Goal: Task Accomplishment & Management: Use online tool/utility

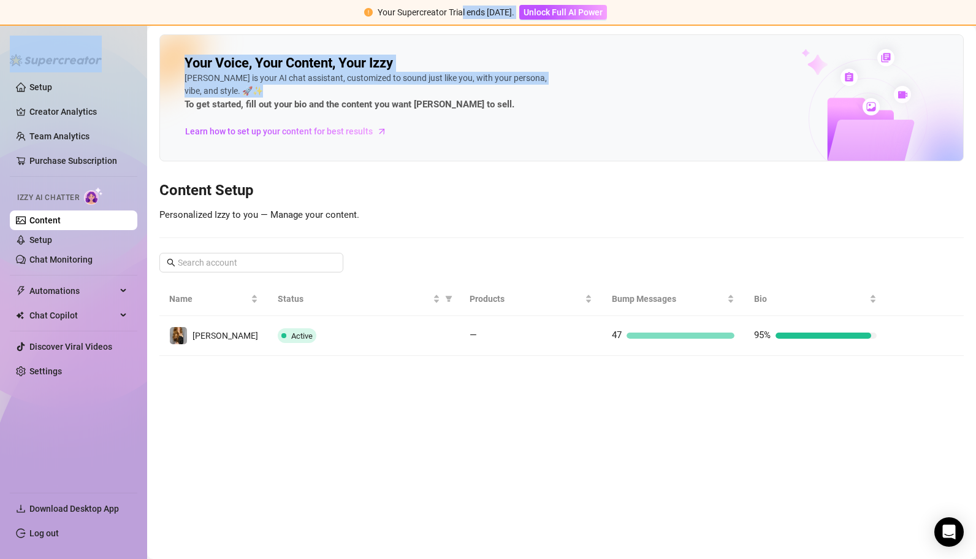
drag, startPoint x: 179, startPoint y: 102, endPoint x: 455, endPoint y: 6, distance: 292.5
click at [455, 6] on div "Your Supercreator Trial ends [DATE]. Unlock Full AI Power Setup Creator Analyti…" at bounding box center [488, 279] width 976 height 559
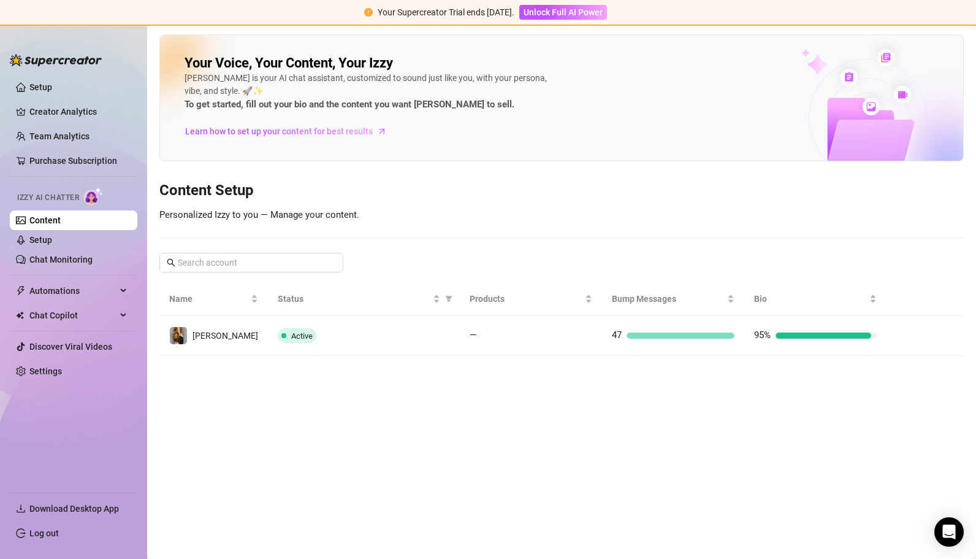
click at [461, 226] on div "Your Voice, Your Content, Your [PERSON_NAME] is your AI chat assistant, customi…" at bounding box center [561, 194] width 805 height 321
click at [45, 240] on link "Setup" at bounding box center [40, 240] width 23 height 10
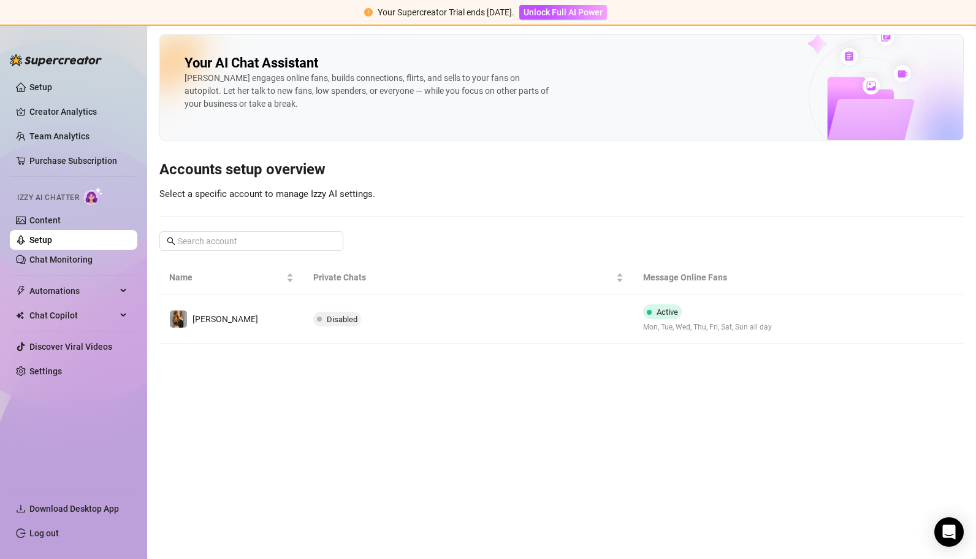
click at [342, 326] on td "Disabled" at bounding box center [469, 318] width 331 height 49
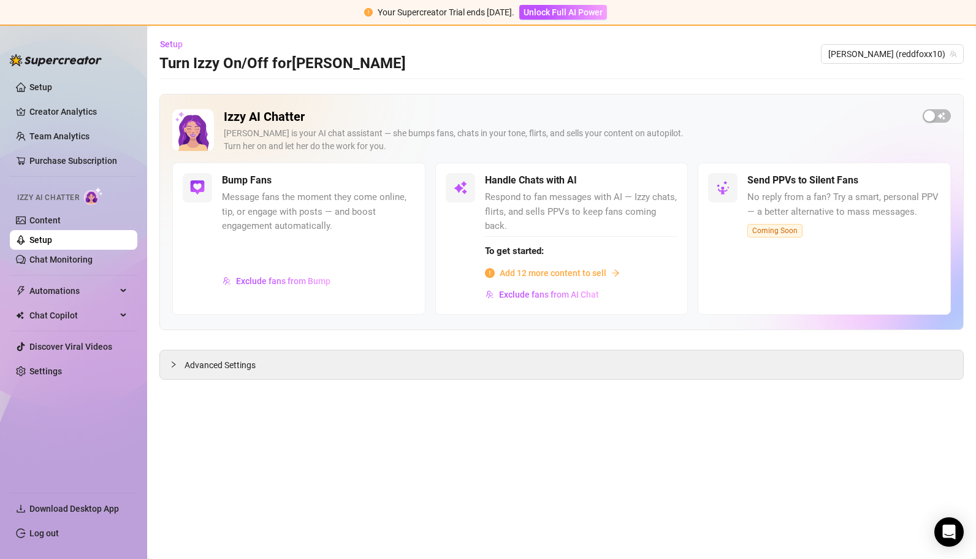
click at [586, 266] on span "Add 12 more content to sell" at bounding box center [553, 272] width 107 height 13
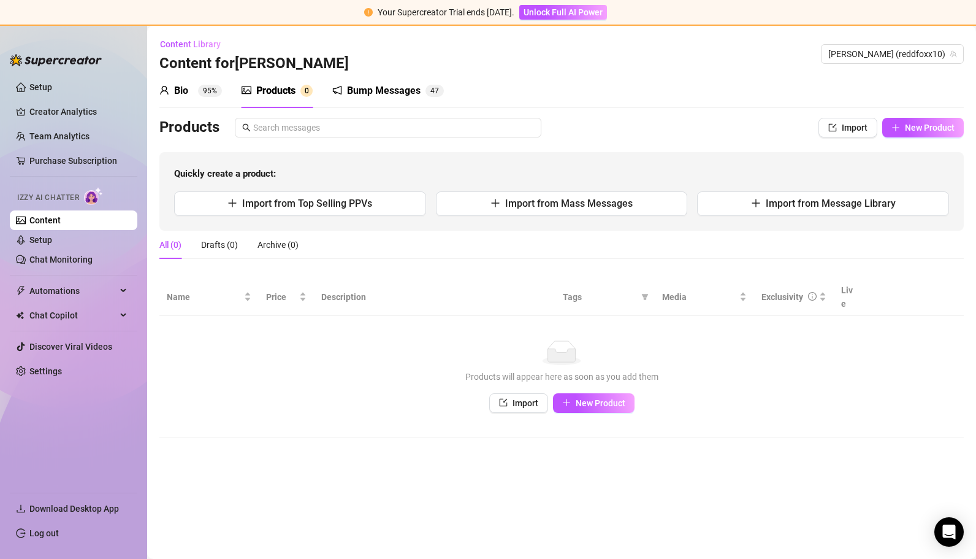
click at [523, 398] on span "Import" at bounding box center [526, 403] width 26 height 10
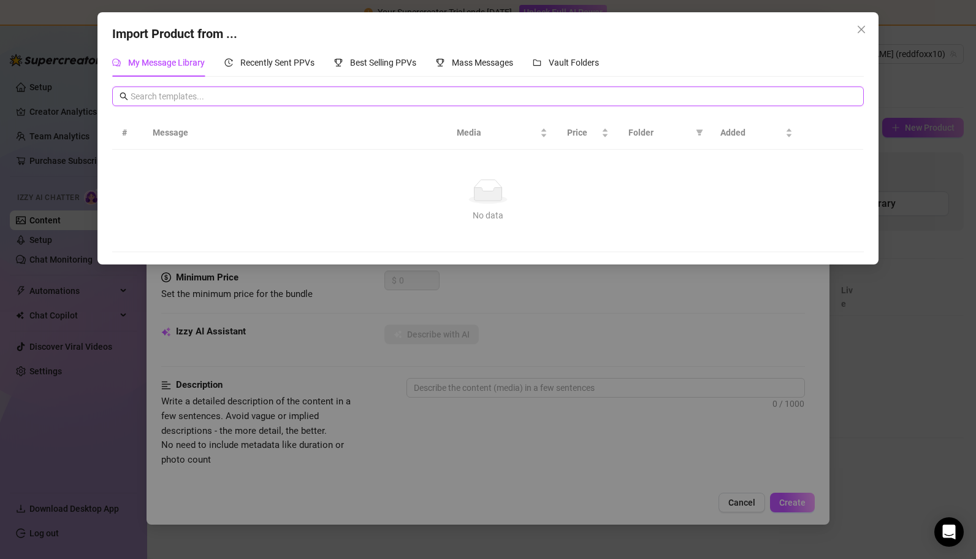
click at [137, 97] on input "text" at bounding box center [494, 96] width 726 height 13
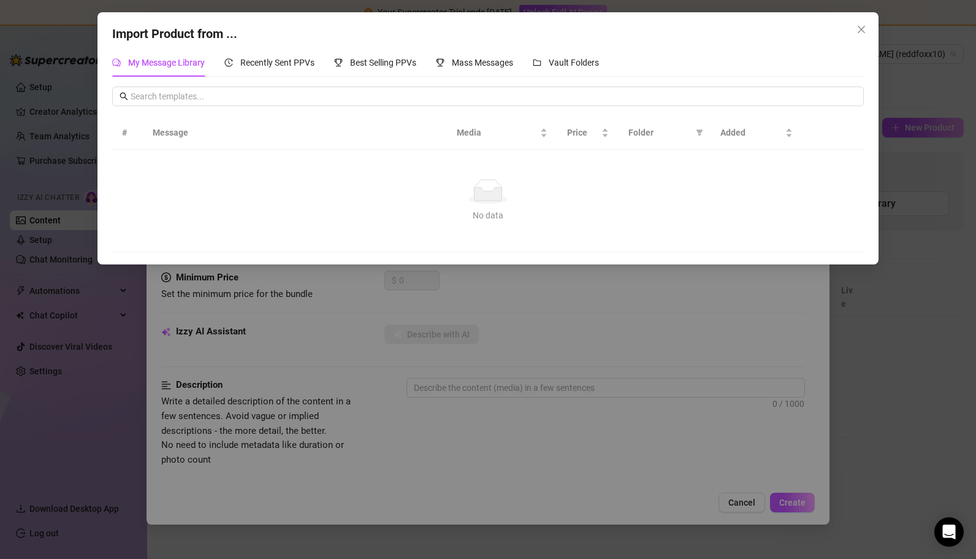
click at [289, 375] on div "Import Product from ... My Message Library Recently Sent PPVs Best Selling PPVs…" at bounding box center [488, 279] width 976 height 559
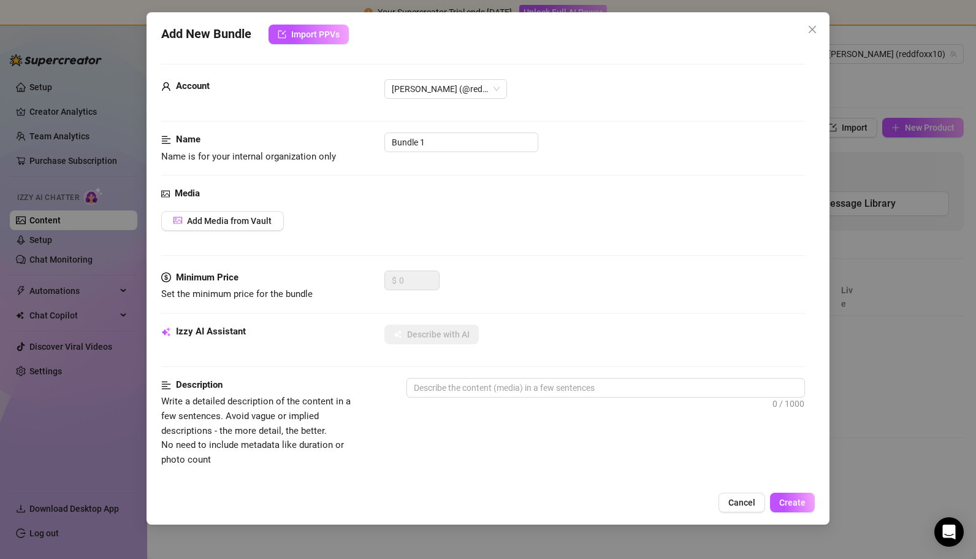
click at [324, 33] on span "Import PPVs" at bounding box center [315, 34] width 48 height 10
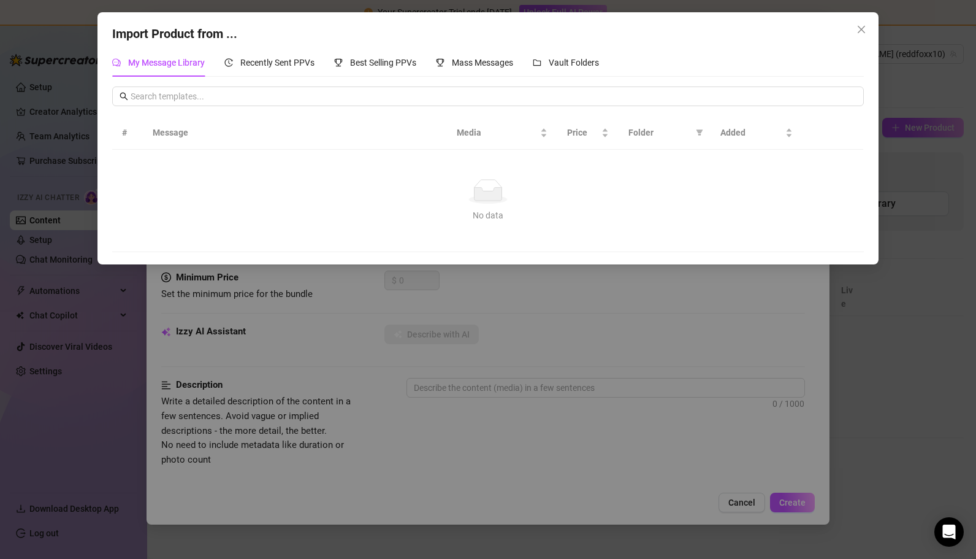
click at [332, 336] on div "Import Product from ... My Message Library Recently Sent PPVs Best Selling PPVs…" at bounding box center [488, 279] width 976 height 559
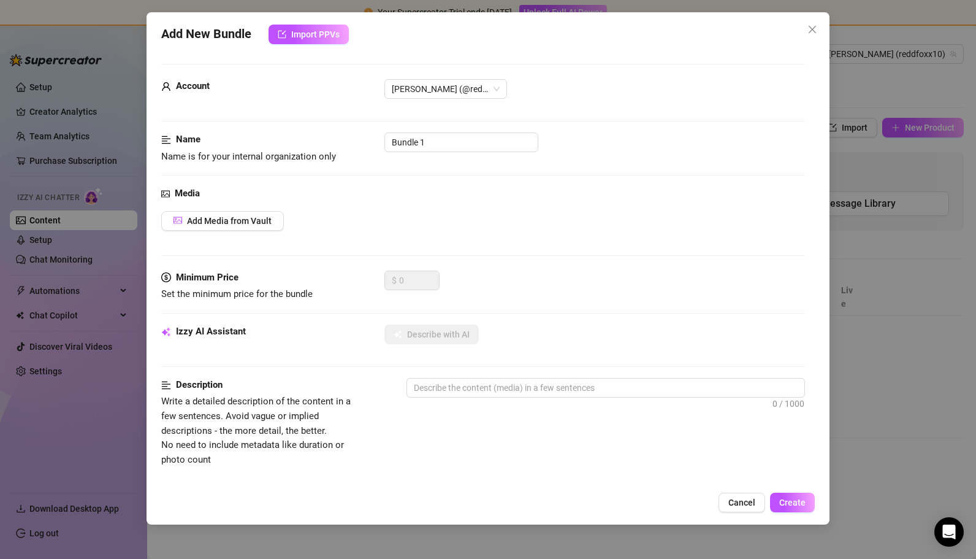
click at [241, 228] on button "Add Media from Vault" at bounding box center [222, 221] width 123 height 20
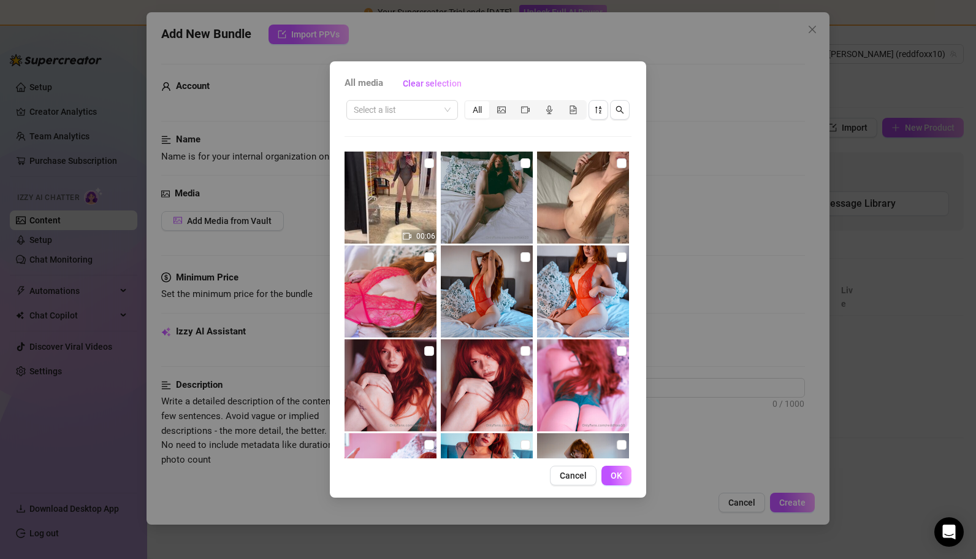
click at [713, 296] on div "All media Clear selection Select a list All 00:06 Cancel OK" at bounding box center [488, 279] width 976 height 559
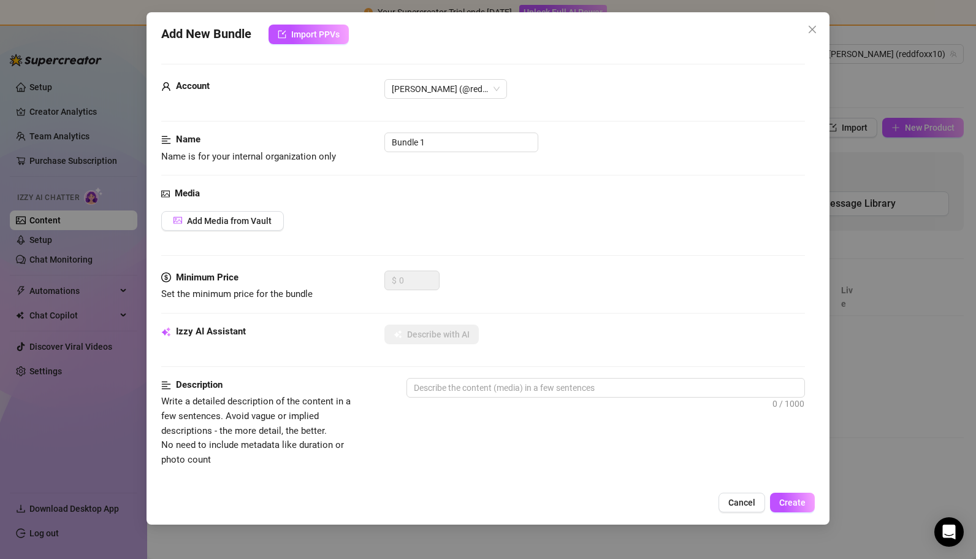
click at [813, 31] on icon "close" at bounding box center [813, 30] width 10 height 10
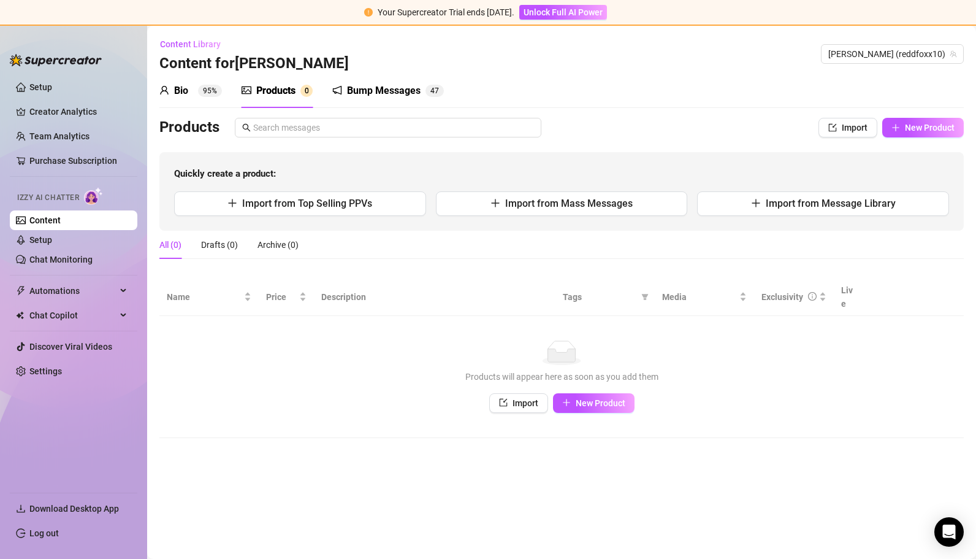
click at [597, 398] on span "New Product" at bounding box center [601, 403] width 50 height 10
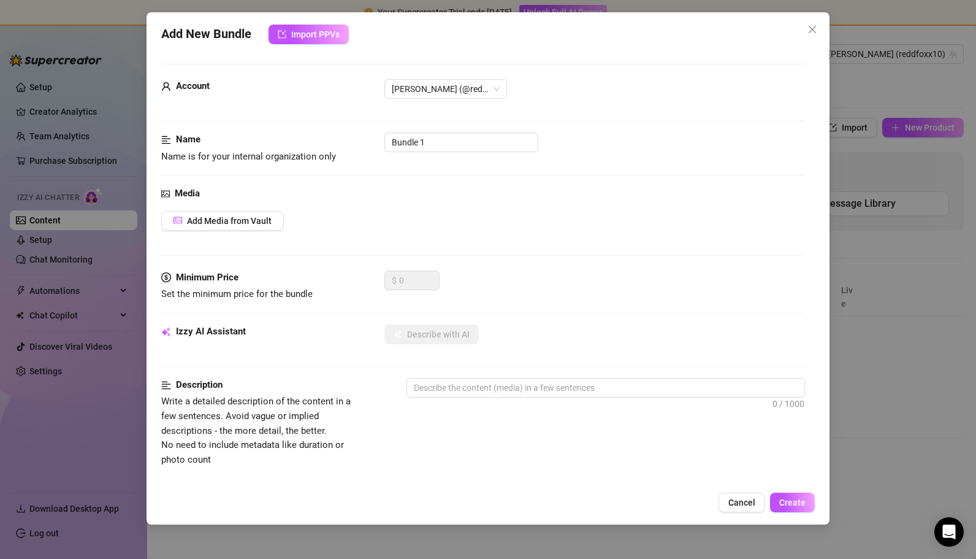
click at [802, 499] on span "Create" at bounding box center [793, 502] width 26 height 10
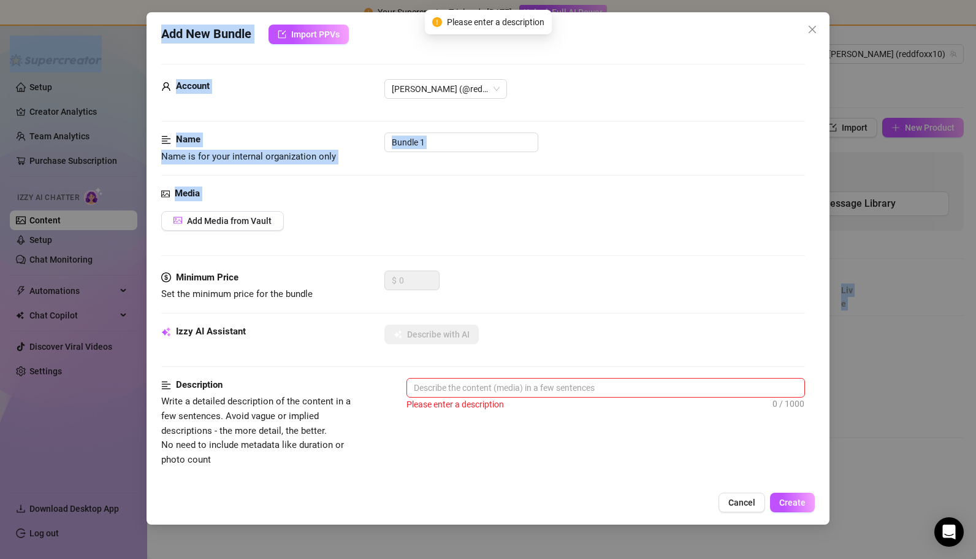
drag, startPoint x: 605, startPoint y: 248, endPoint x: 711, endPoint y: -64, distance: 329.9
click at [711, 0] on html "Your Supercreator Trial ends [DATE]. Unlock Full AI Power Setup Creator Analyti…" at bounding box center [488, 279] width 976 height 559
click at [620, 247] on div "Media Add Media from Vault" at bounding box center [483, 228] width 644 height 84
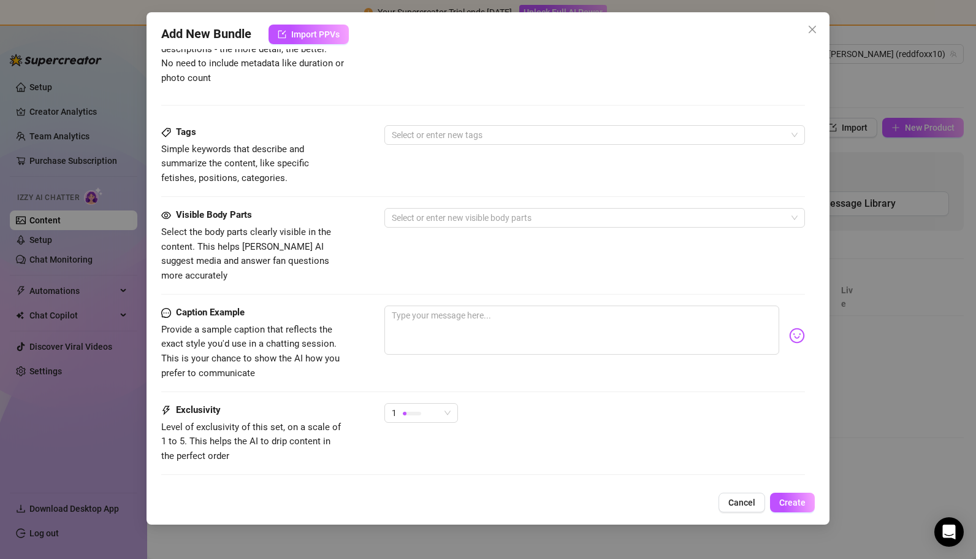
scroll to position [434, 0]
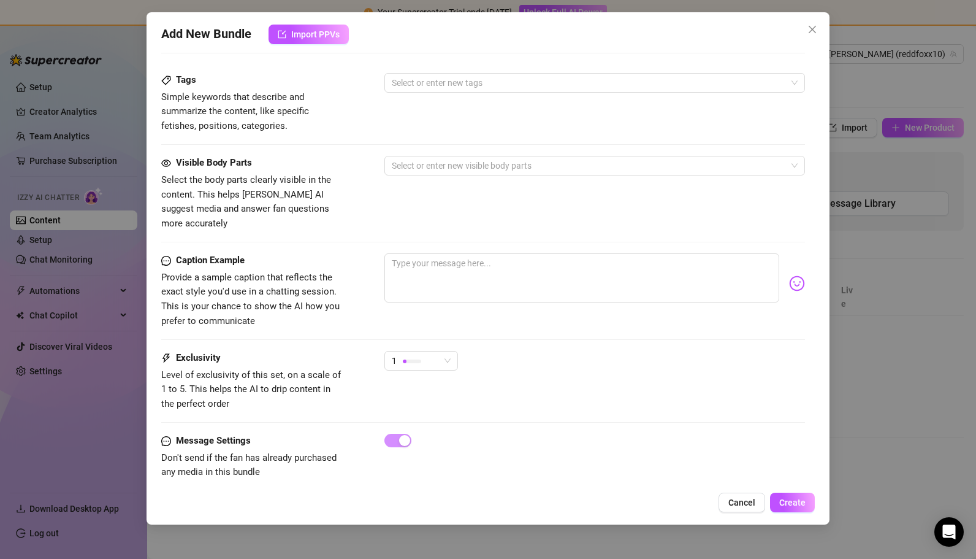
click at [808, 30] on icon "close" at bounding box center [813, 30] width 10 height 10
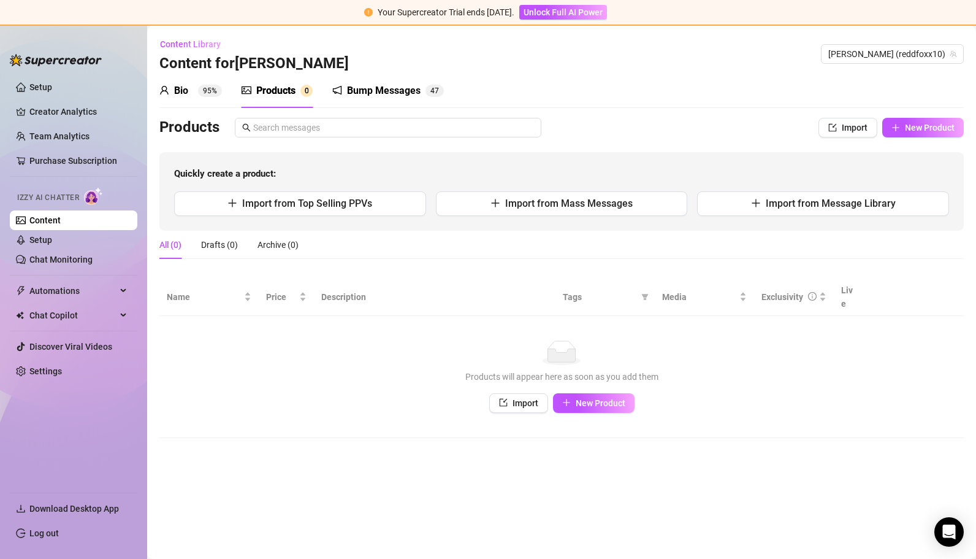
click at [261, 86] on div "Products" at bounding box center [275, 90] width 39 height 15
click at [247, 86] on icon "picture" at bounding box center [247, 90] width 10 height 10
click at [37, 245] on link "Setup" at bounding box center [40, 240] width 23 height 10
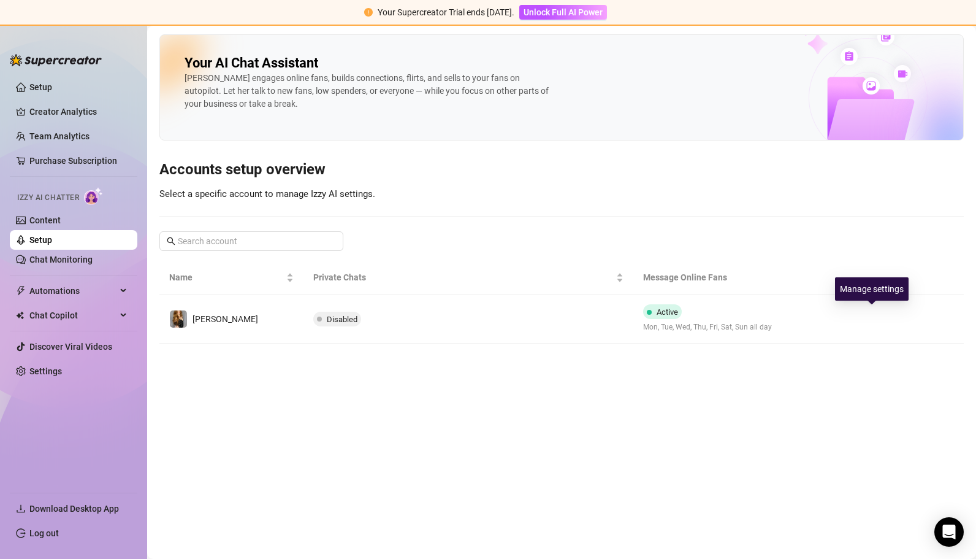
click at [866, 316] on button "button" at bounding box center [874, 319] width 20 height 20
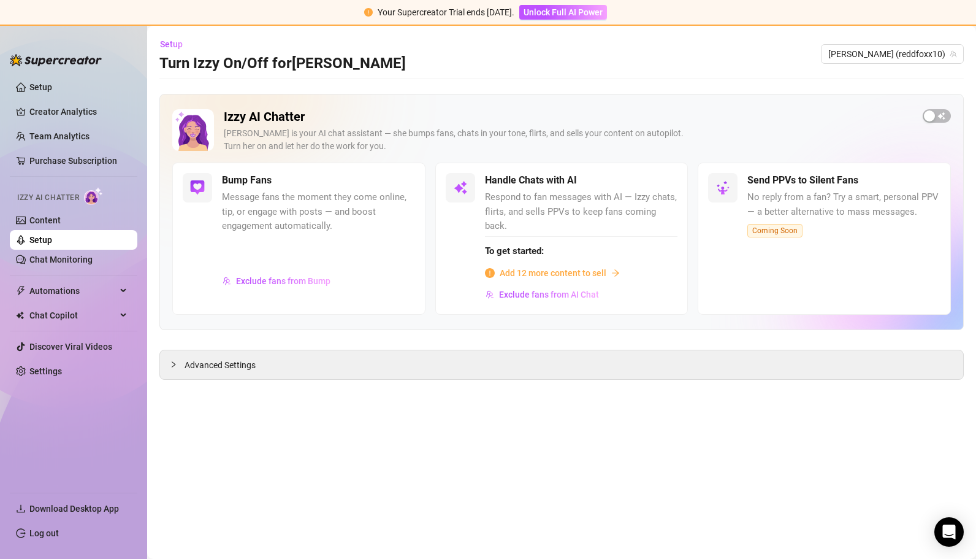
click at [557, 266] on span "Add 12 more content to sell" at bounding box center [553, 272] width 107 height 13
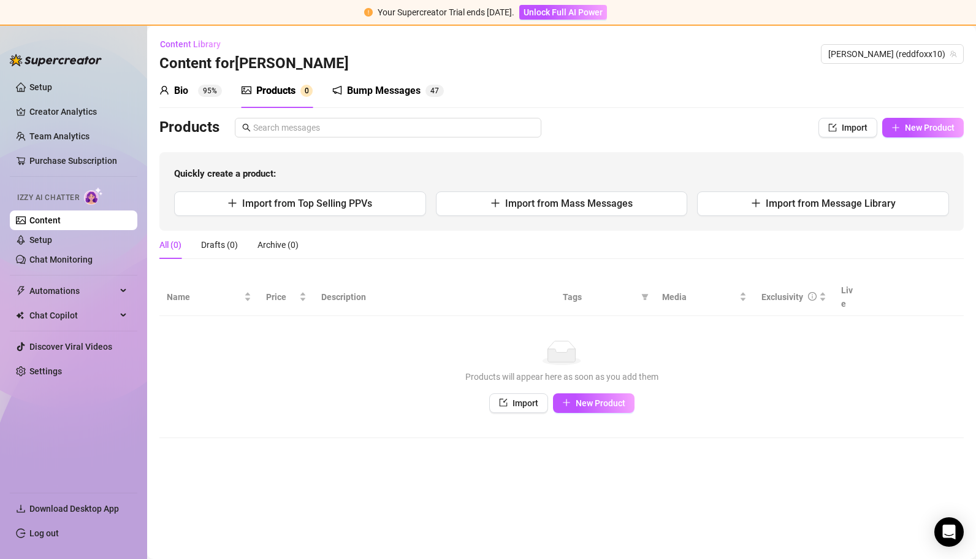
click at [515, 398] on span "Import" at bounding box center [526, 403] width 26 height 10
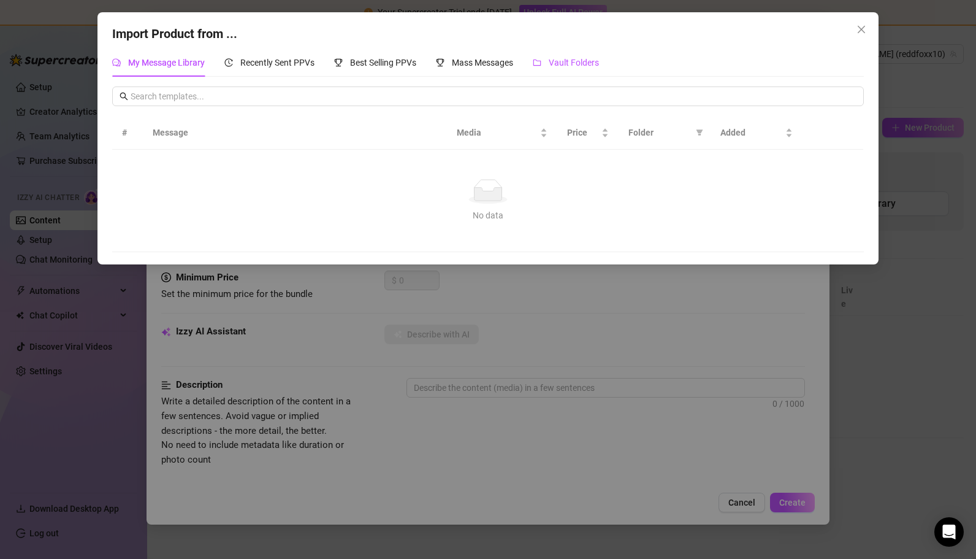
click at [565, 59] on span "Vault Folders" at bounding box center [574, 63] width 50 height 10
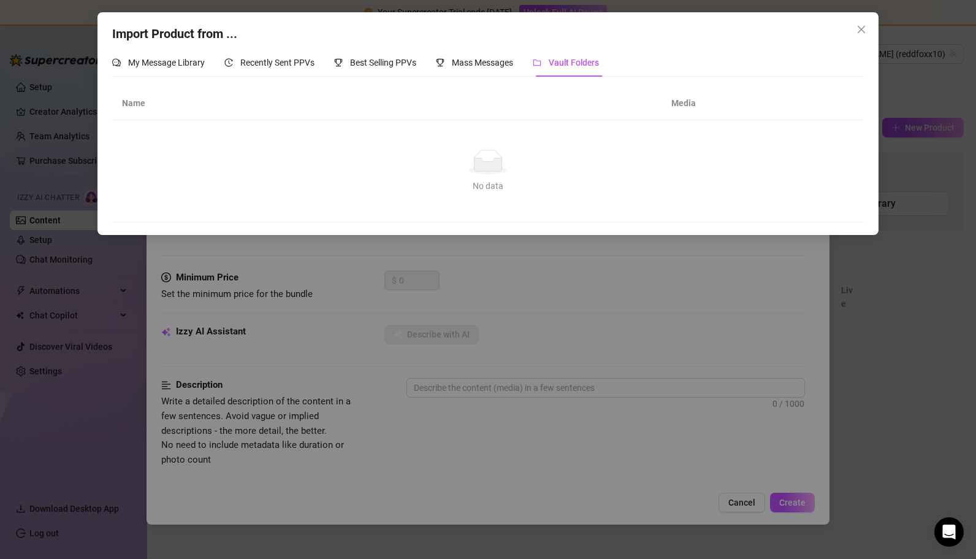
click at [301, 329] on div "Import Product from ... My Message Library Recently Sent PPVs Best Selling PPVs…" at bounding box center [488, 279] width 976 height 559
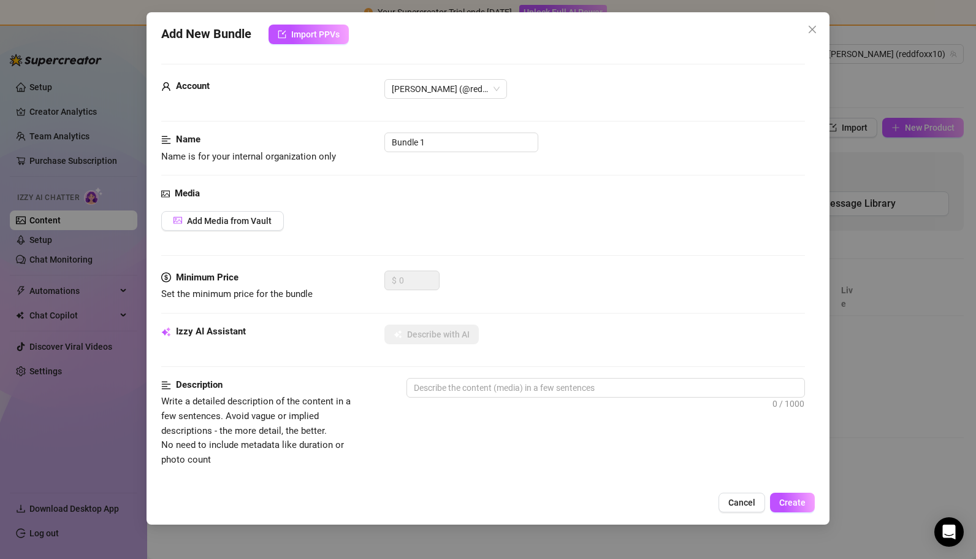
click at [810, 25] on icon "close" at bounding box center [813, 30] width 10 height 10
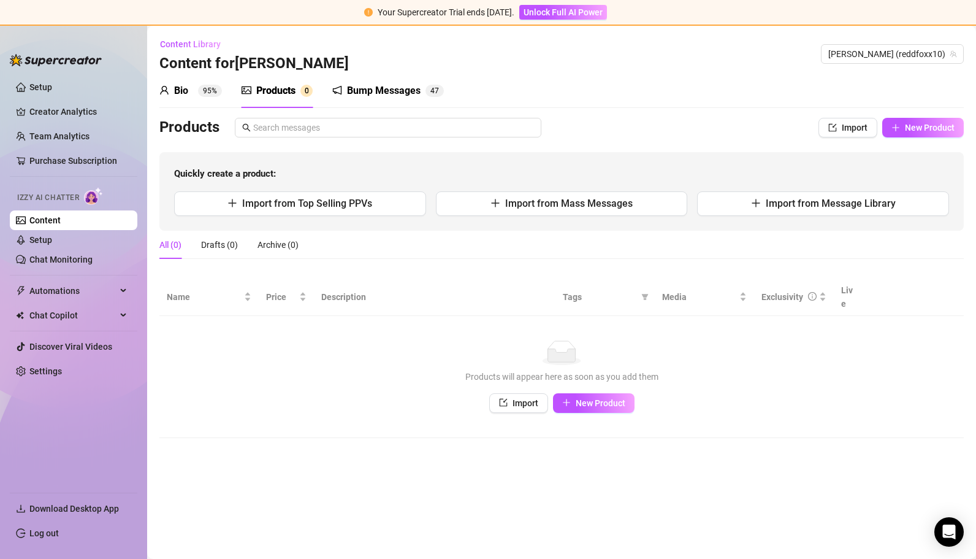
click at [922, 131] on span "New Product" at bounding box center [930, 128] width 50 height 10
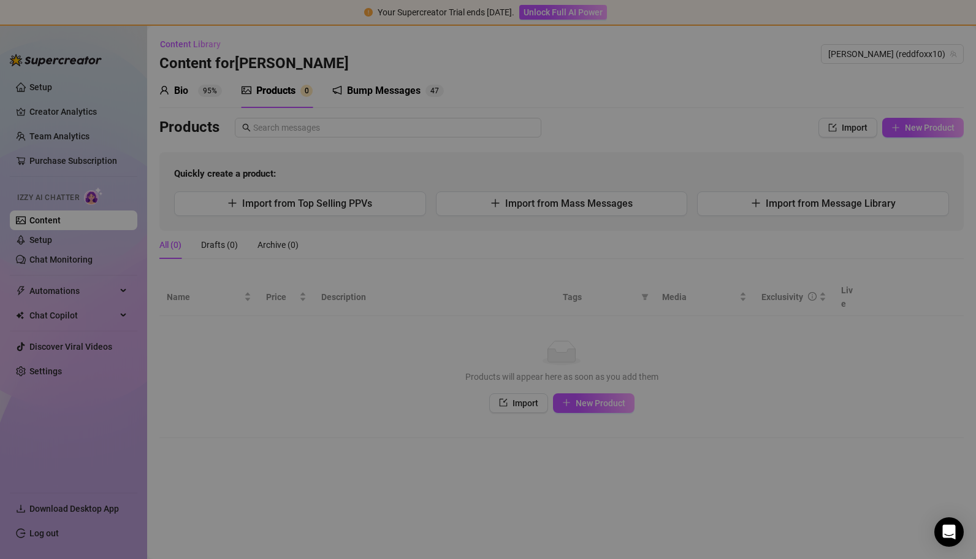
type textarea "Type your message here..."
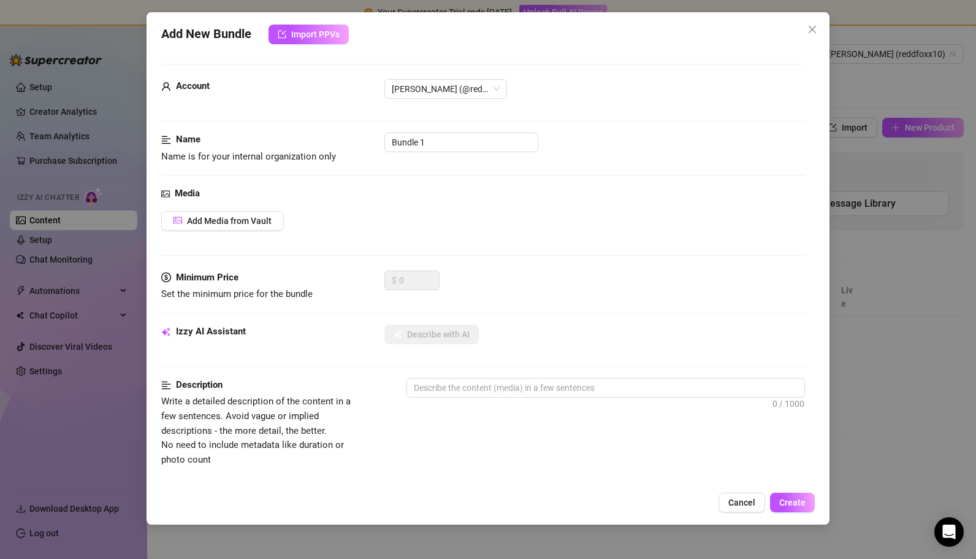
click at [811, 29] on icon "close" at bounding box center [813, 30] width 10 height 10
